Goal: Task Accomplishment & Management: Use online tool/utility

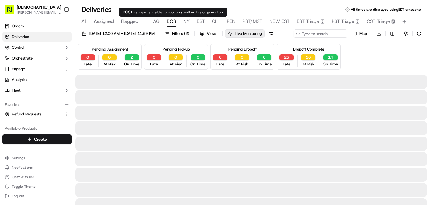
click at [174, 22] on span "BOS" at bounding box center [172, 21] width 10 height 7
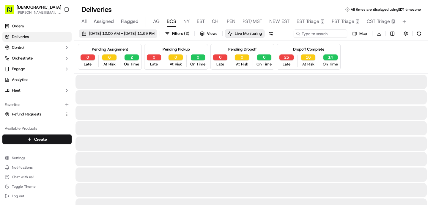
click at [155, 35] on span "[DATE] 12:00 AM - [DATE] 11:59 PM" at bounding box center [122, 33] width 66 height 5
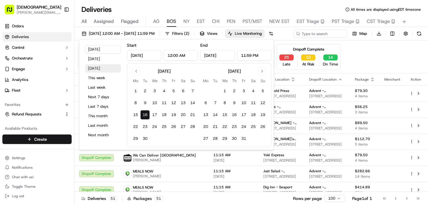
click at [96, 67] on button "[DATE]" at bounding box center [103, 68] width 36 height 8
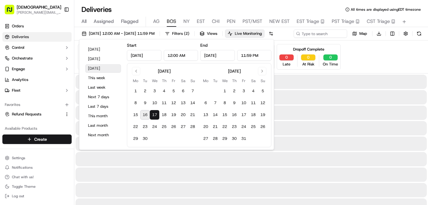
type input "[DATE]"
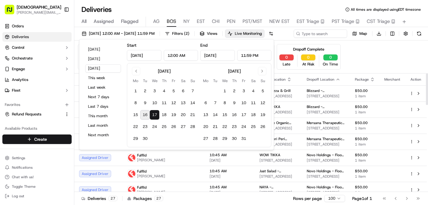
click at [363, 40] on div "[DATE] 12:00 AM - [DATE] 11:59 PM Filters ( 2 ) Views Live Monitoring Map Downl…" at bounding box center [251, 34] width 354 height 11
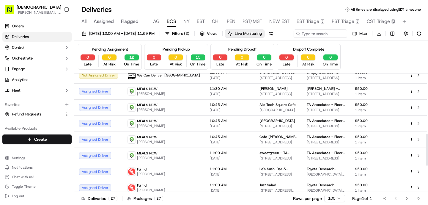
scroll to position [228, 0]
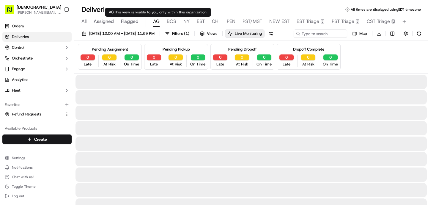
click at [157, 20] on span "AG" at bounding box center [156, 21] width 7 height 7
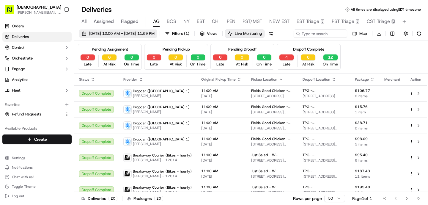
click at [130, 30] on button "[DATE] 12:00 AM - [DATE] 11:59 PM" at bounding box center [118, 33] width 78 height 8
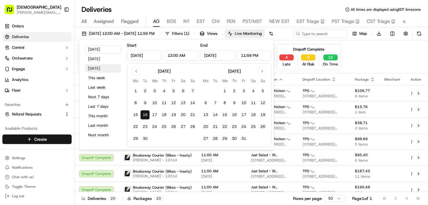
click at [98, 64] on button "[DATE]" at bounding box center [103, 68] width 36 height 8
type input "[DATE]"
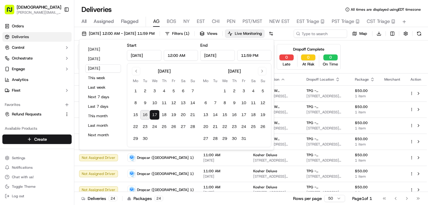
click at [325, 38] on div "[DATE] 12:00 AM - [DATE] 11:59 PM Filters ( 1 ) Views Live Monitoring Map Downl…" at bounding box center [251, 34] width 354 height 11
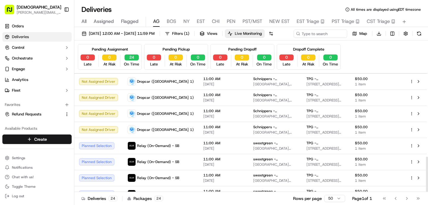
scroll to position [279, 0]
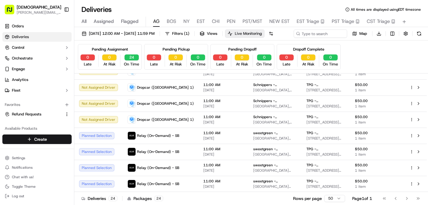
click at [262, 31] on span "Live Monitoring" at bounding box center [248, 33] width 27 height 5
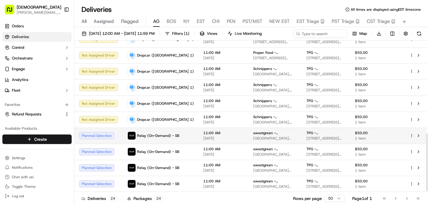
scroll to position [242, 0]
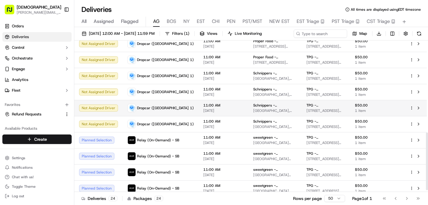
click at [218, 110] on span "[DATE]" at bounding box center [224, 110] width 40 height 5
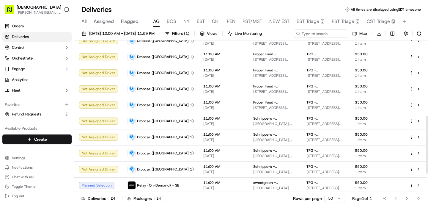
scroll to position [184, 0]
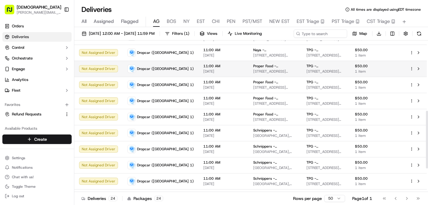
click at [199, 76] on td "11:00 AM [DATE]" at bounding box center [224, 69] width 50 height 16
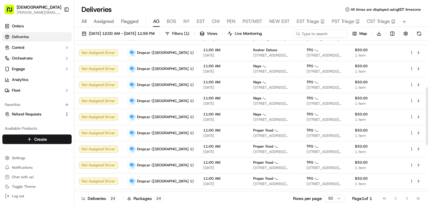
scroll to position [115, 0]
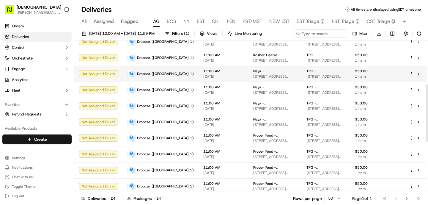
click at [199, 78] on td "11:00 AM [DATE]" at bounding box center [224, 74] width 50 height 16
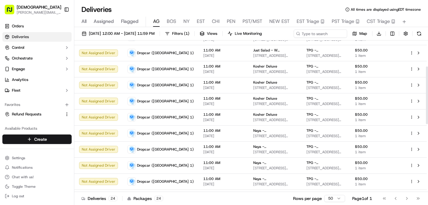
scroll to position [51, 0]
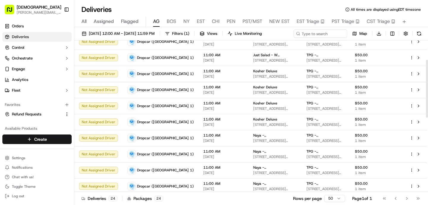
click at [179, 84] on td "Dropcar ([GEOGRAPHIC_DATA] 1)" at bounding box center [161, 90] width 76 height 16
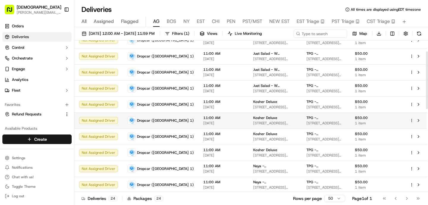
scroll to position [0, 0]
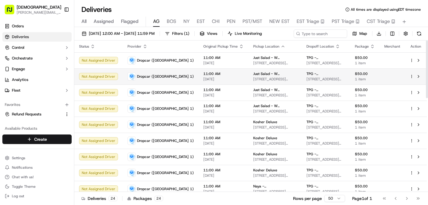
click at [178, 83] on td "Dropcar ([GEOGRAPHIC_DATA] 1)" at bounding box center [161, 76] width 76 height 16
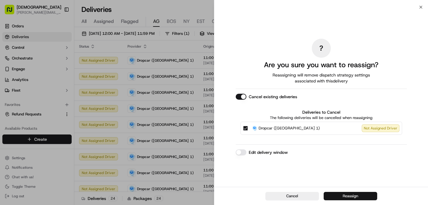
click at [332, 198] on button "Reassign" at bounding box center [351, 196] width 54 height 8
click at [356, 194] on button "Reassign" at bounding box center [351, 196] width 54 height 8
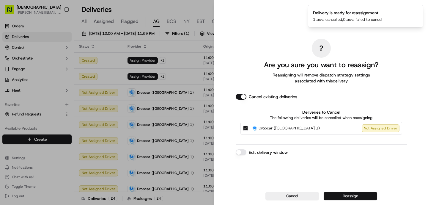
click at [353, 198] on button "Reassign" at bounding box center [351, 196] width 54 height 8
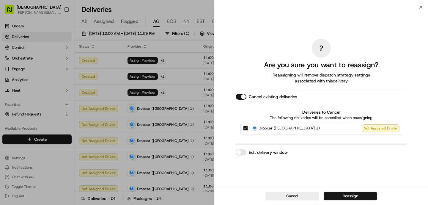
click at [342, 197] on button "Reassign" at bounding box center [351, 196] width 54 height 8
